Goal: Task Accomplishment & Management: Manage account settings

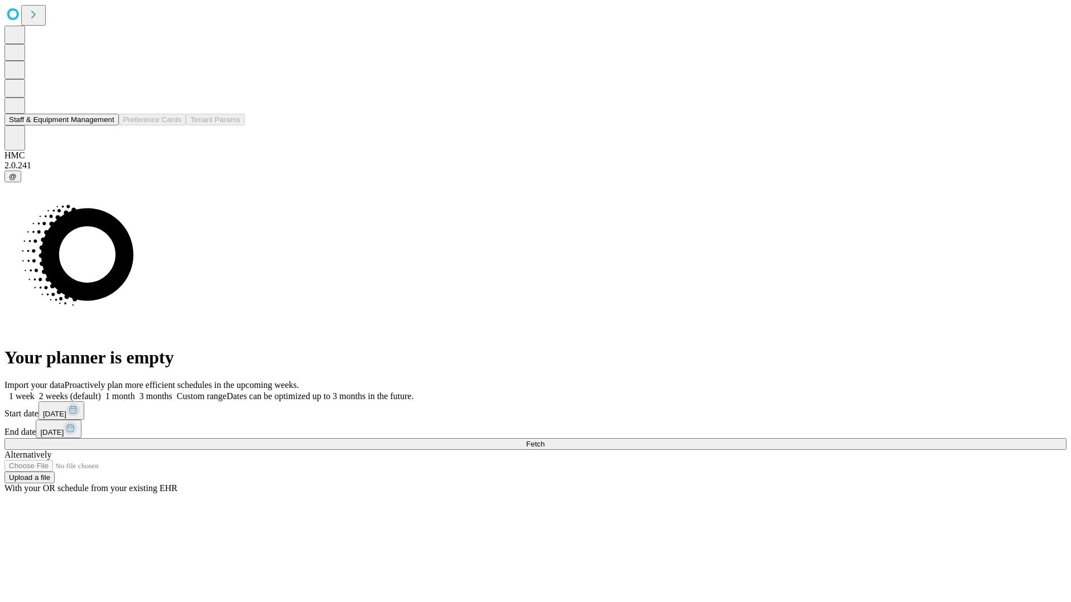
click at [104, 125] on button "Staff & Equipment Management" at bounding box center [61, 120] width 114 height 12
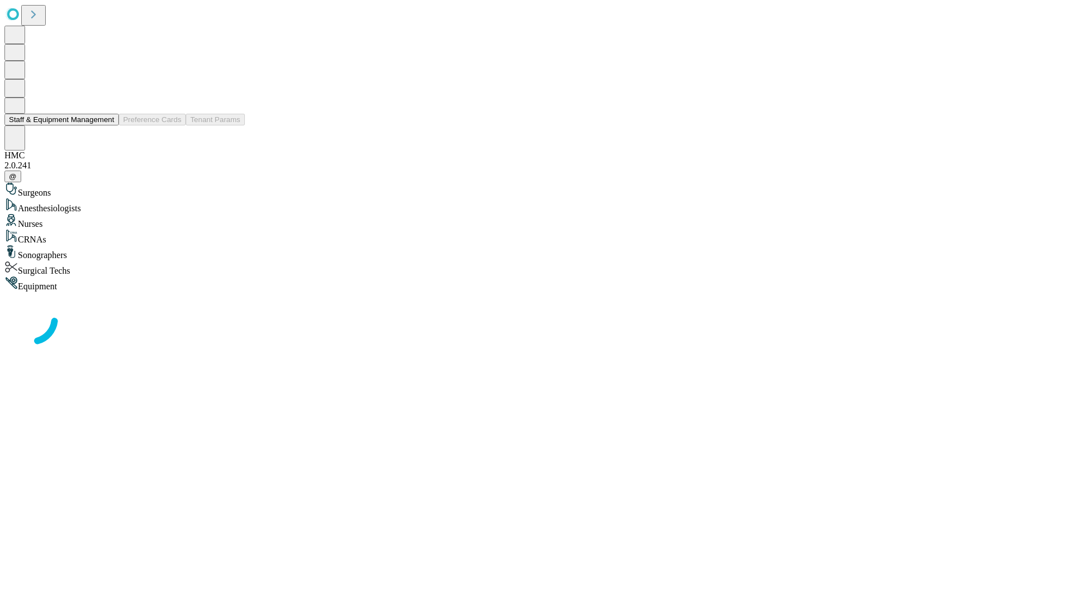
click at [107, 125] on button "Staff & Equipment Management" at bounding box center [61, 120] width 114 height 12
